Goal: Information Seeking & Learning: Learn about a topic

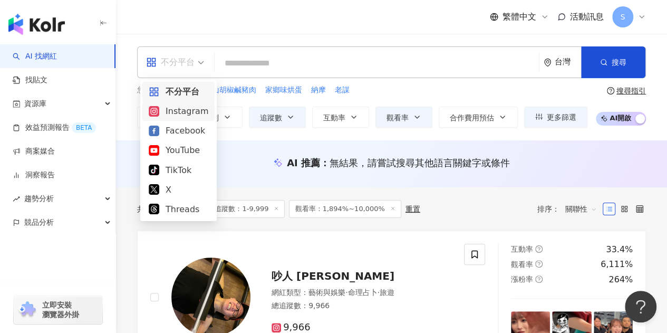
click at [187, 108] on div "Instagram" at bounding box center [179, 110] width 60 height 13
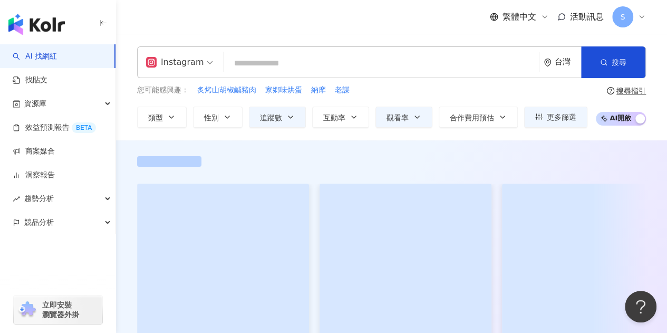
click at [265, 58] on input "search" at bounding box center [381, 63] width 307 height 20
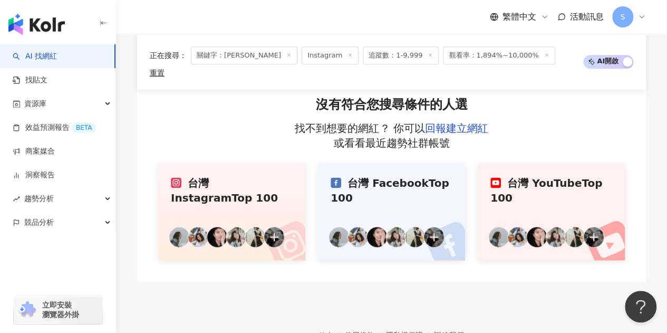
scroll to position [657, 0]
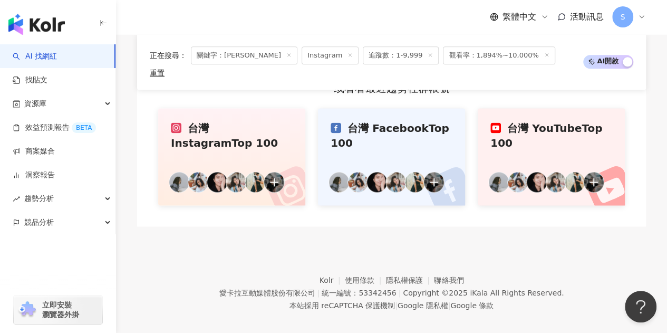
type input "**"
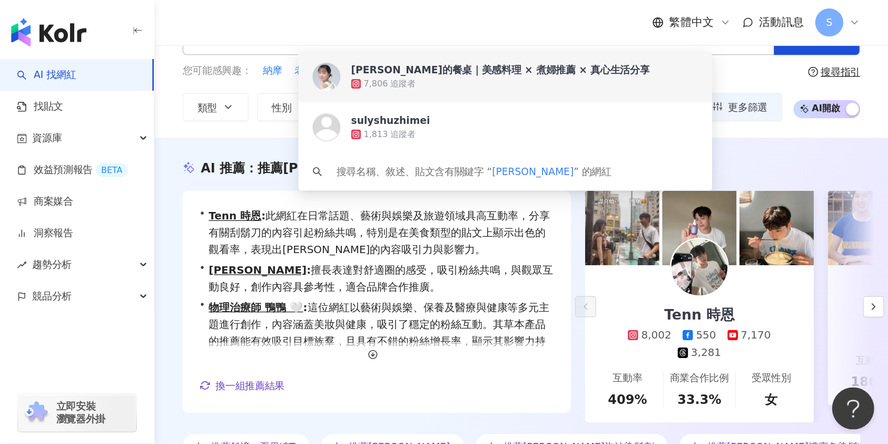
scroll to position [0, 0]
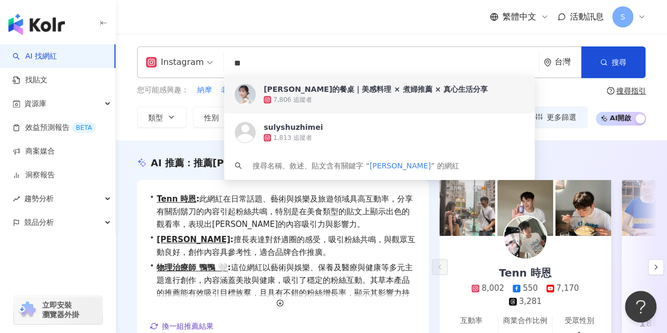
click at [307, 92] on div "[PERSON_NAME]的餐桌｜美感料理 × 煮婦推薦 × 真心生活分享" at bounding box center [375, 89] width 224 height 11
